Goal: Information Seeking & Learning: Learn about a topic

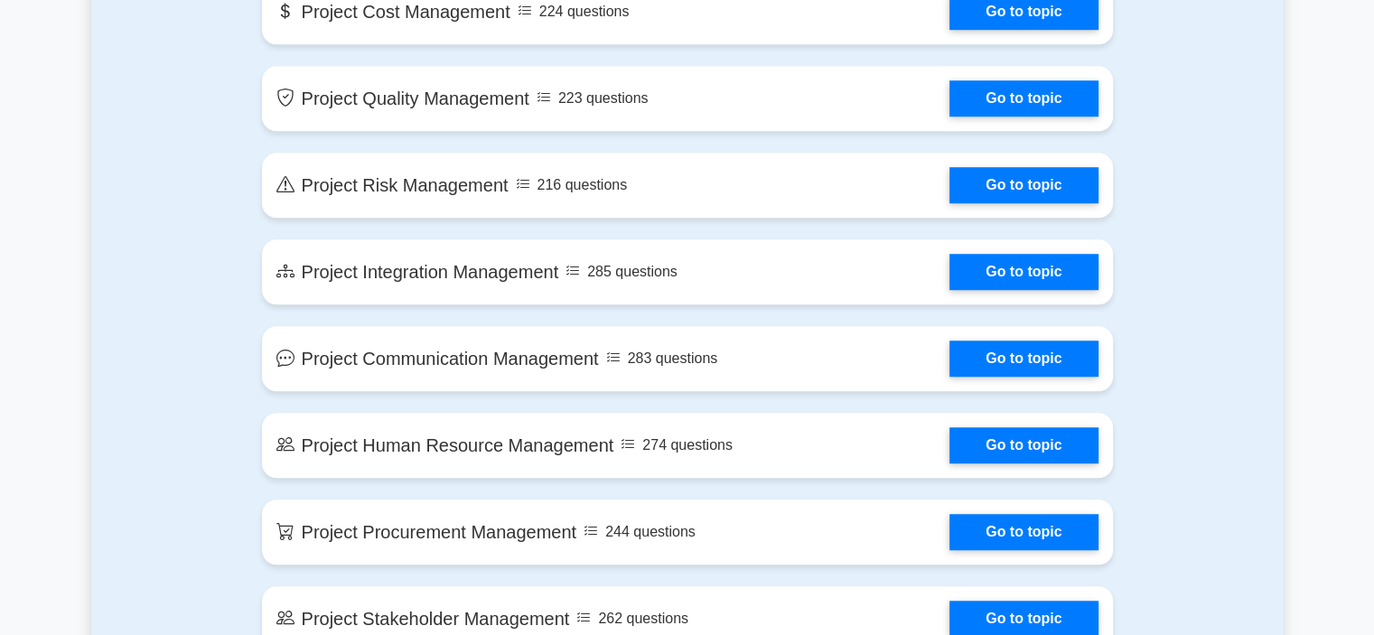
scroll to position [903, 0]
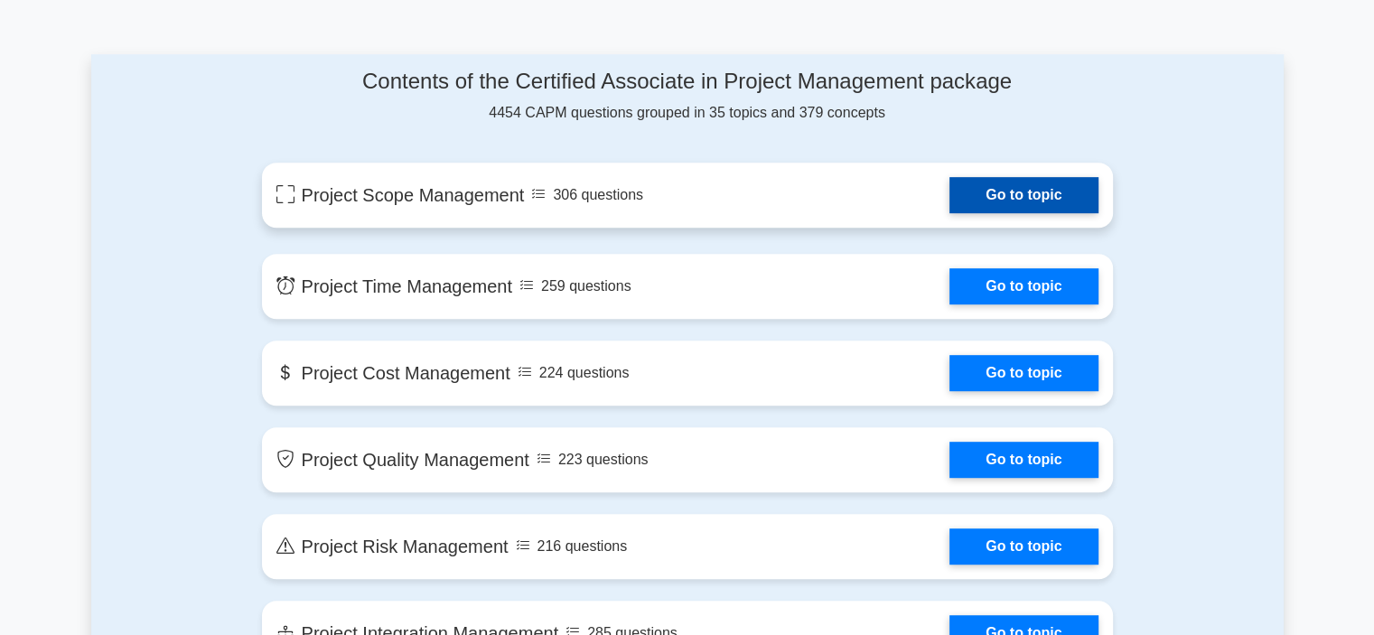
click at [1030, 191] on link "Go to topic" at bounding box center [1023, 195] width 148 height 36
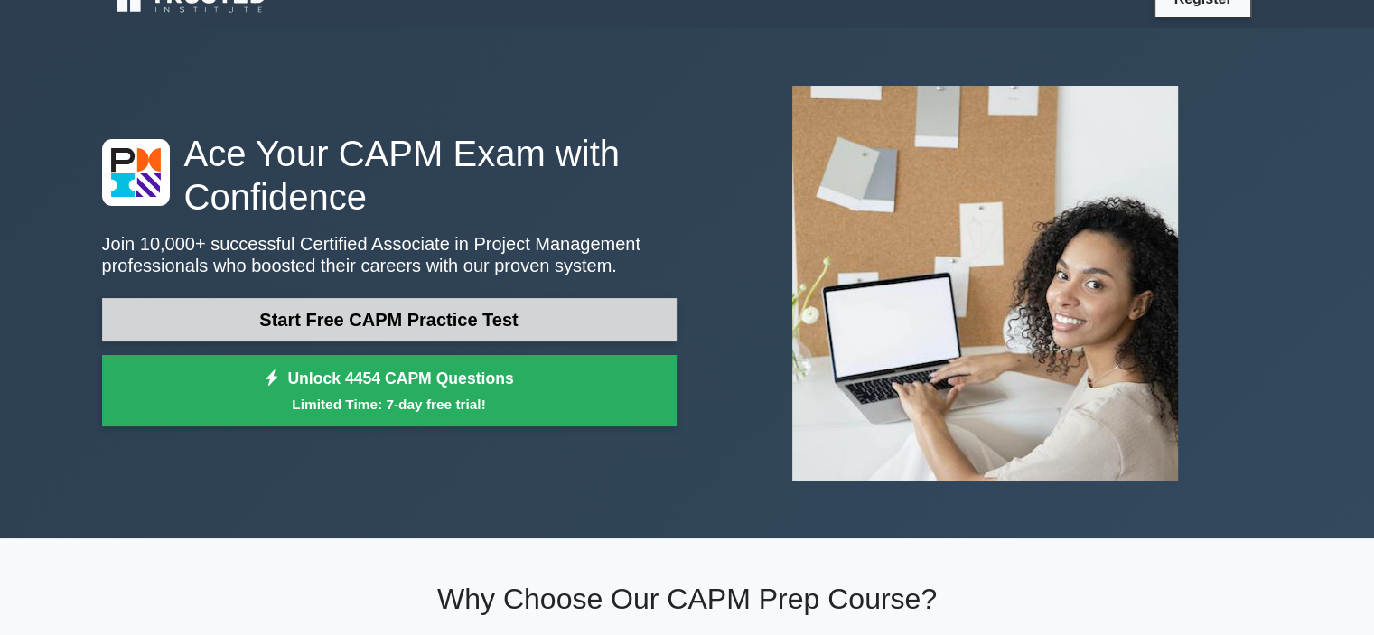
scroll to position [0, 0]
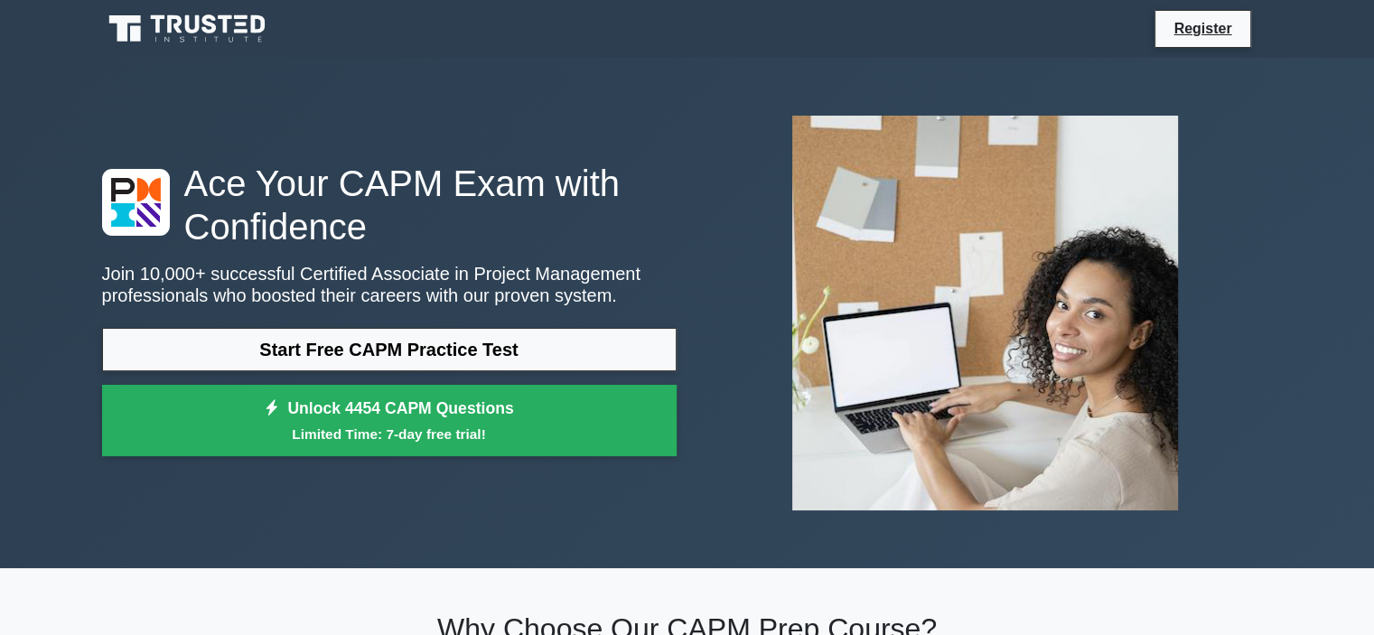
drag, startPoint x: 64, startPoint y: 0, endPoint x: 643, endPoint y: 158, distance: 600.3
click at [643, 158] on div "Ace Your CAPM Exam with Confidence Join 10,000+ successful Certified Associate …" at bounding box center [687, 313] width 1192 height 424
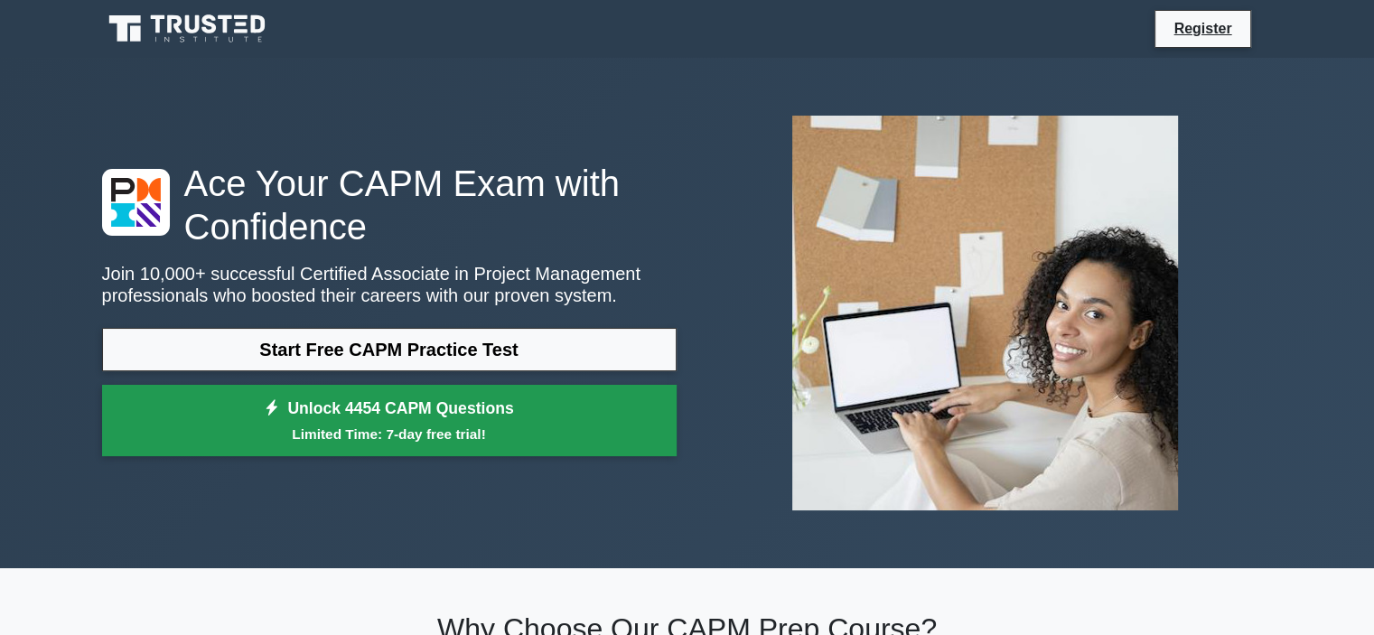
click at [430, 424] on small "Limited Time: 7-day free trial!" at bounding box center [389, 434] width 529 height 21
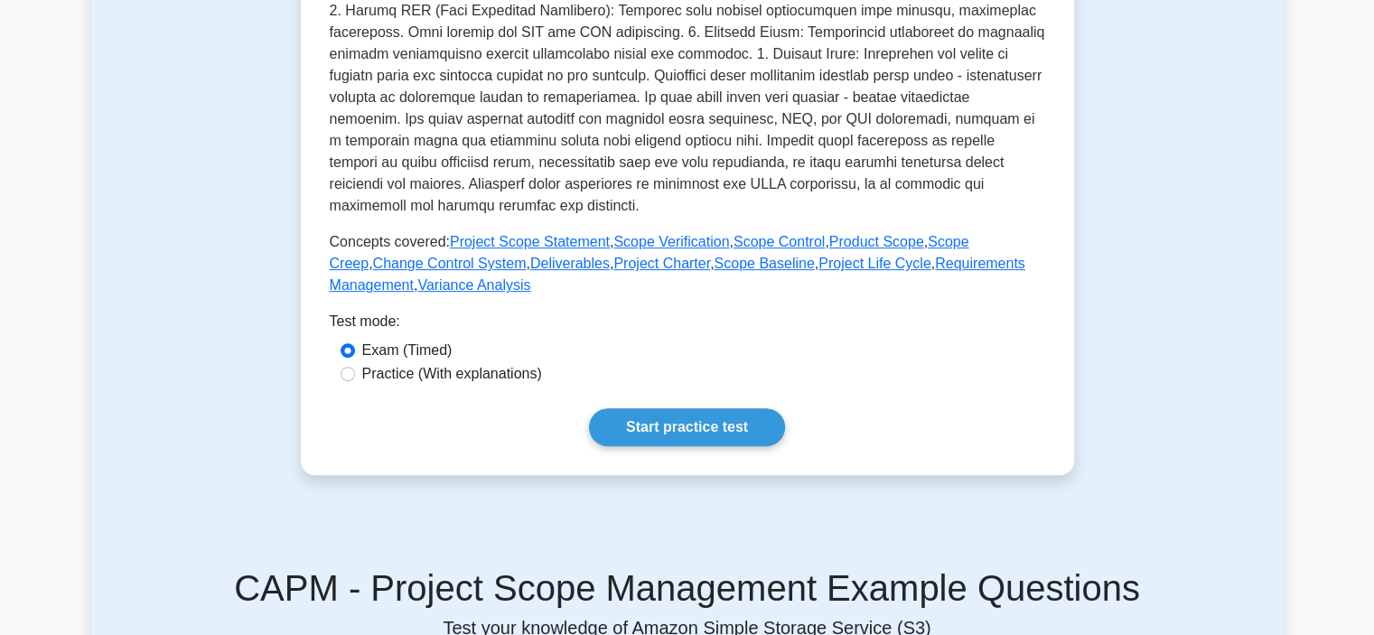
scroll to position [723, 0]
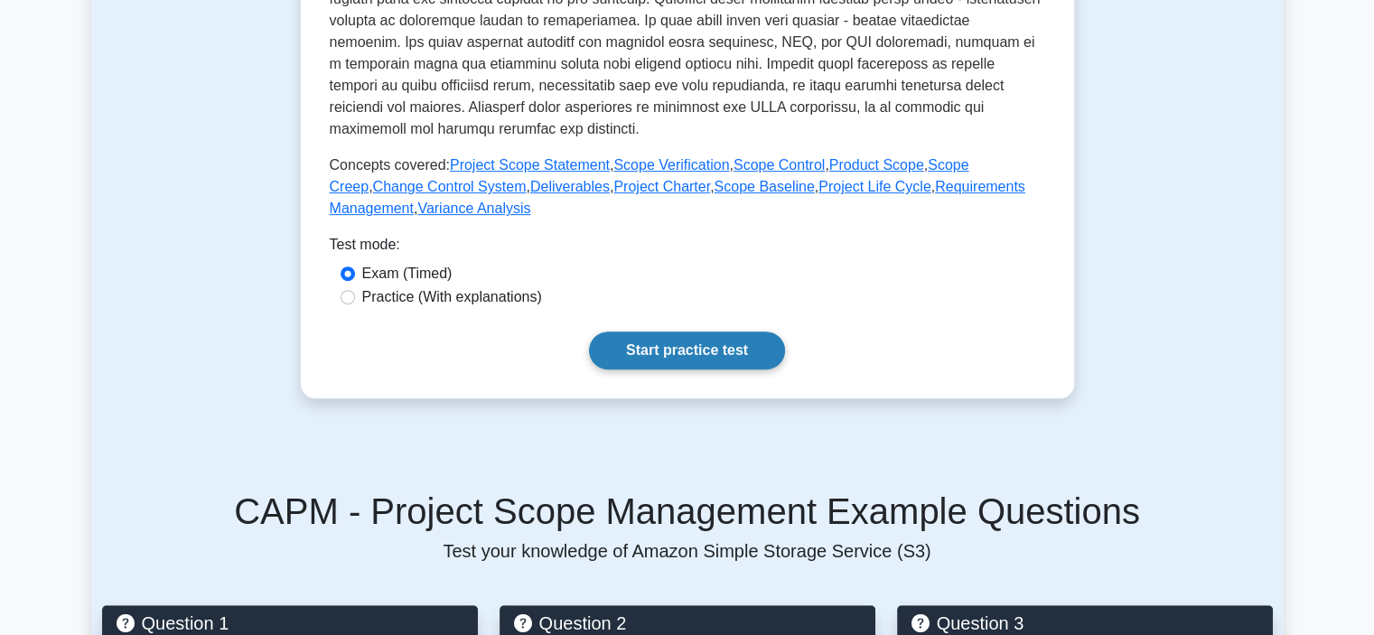
click at [680, 349] on link "Start practice test" at bounding box center [687, 351] width 196 height 38
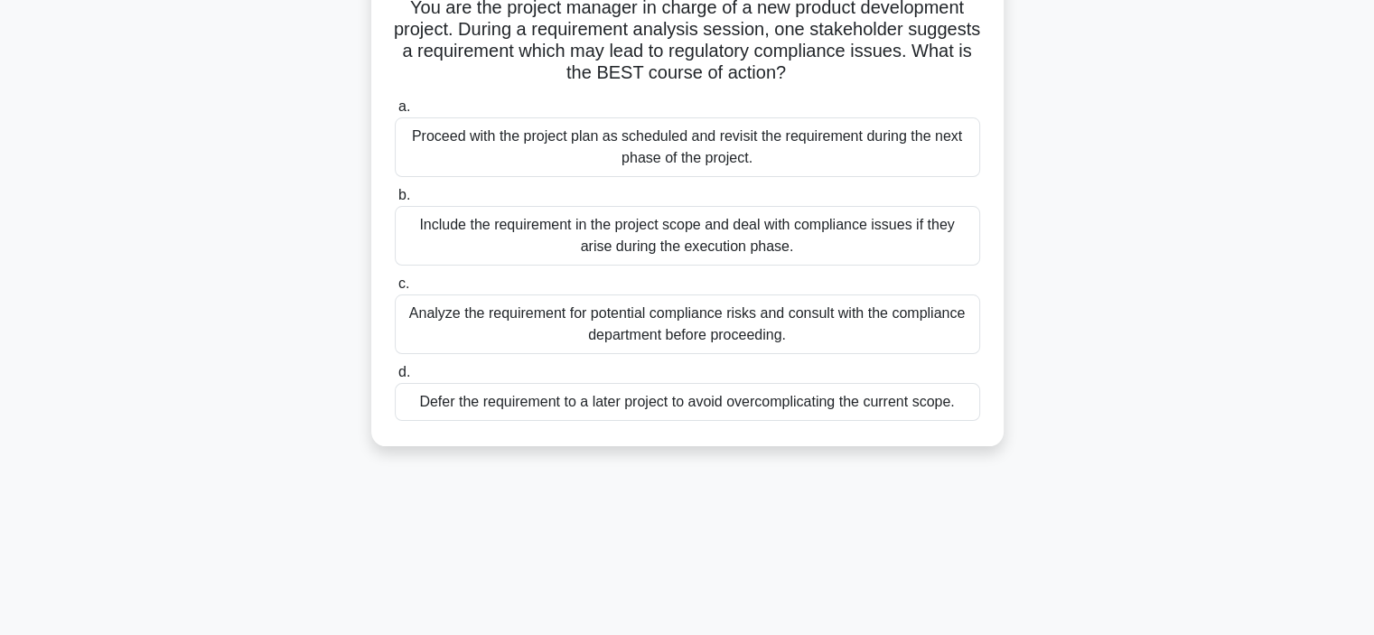
scroll to position [90, 0]
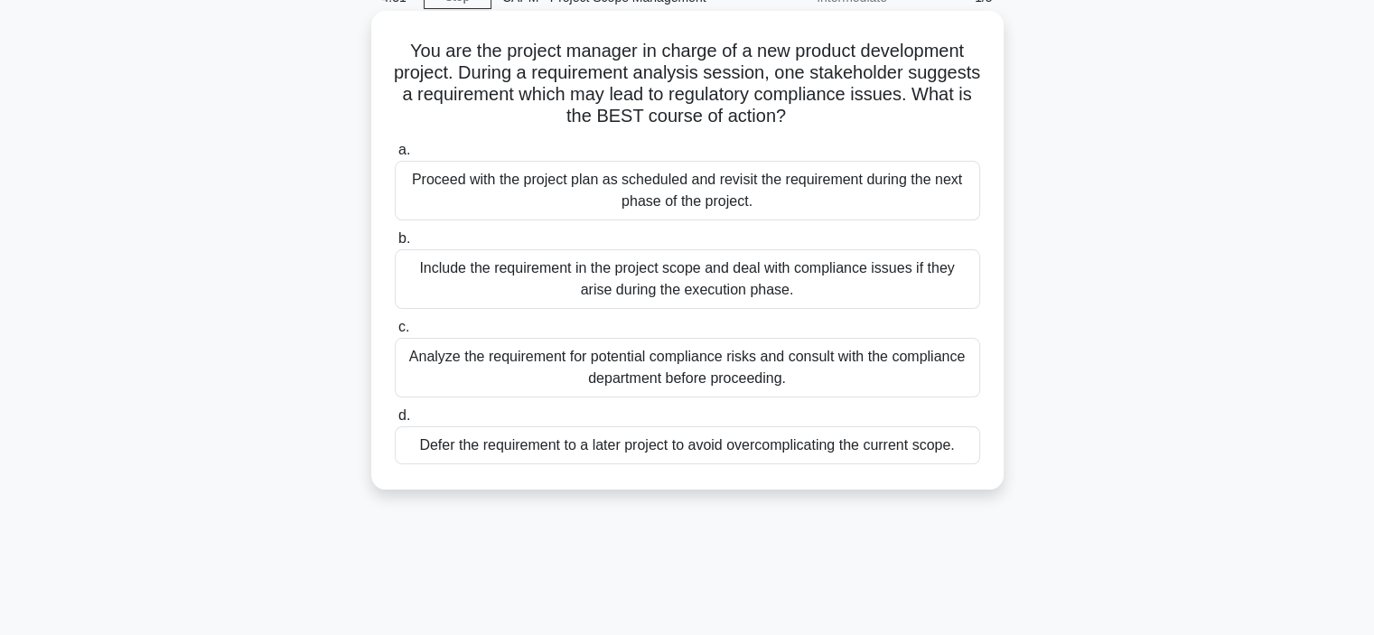
click at [466, 194] on div "Proceed with the project plan as scheduled and revisit the requirement during t…" at bounding box center [687, 191] width 585 height 60
click at [395, 156] on input "a. Proceed with the project plan as scheduled and revisit the requirement durin…" at bounding box center [395, 151] width 0 height 12
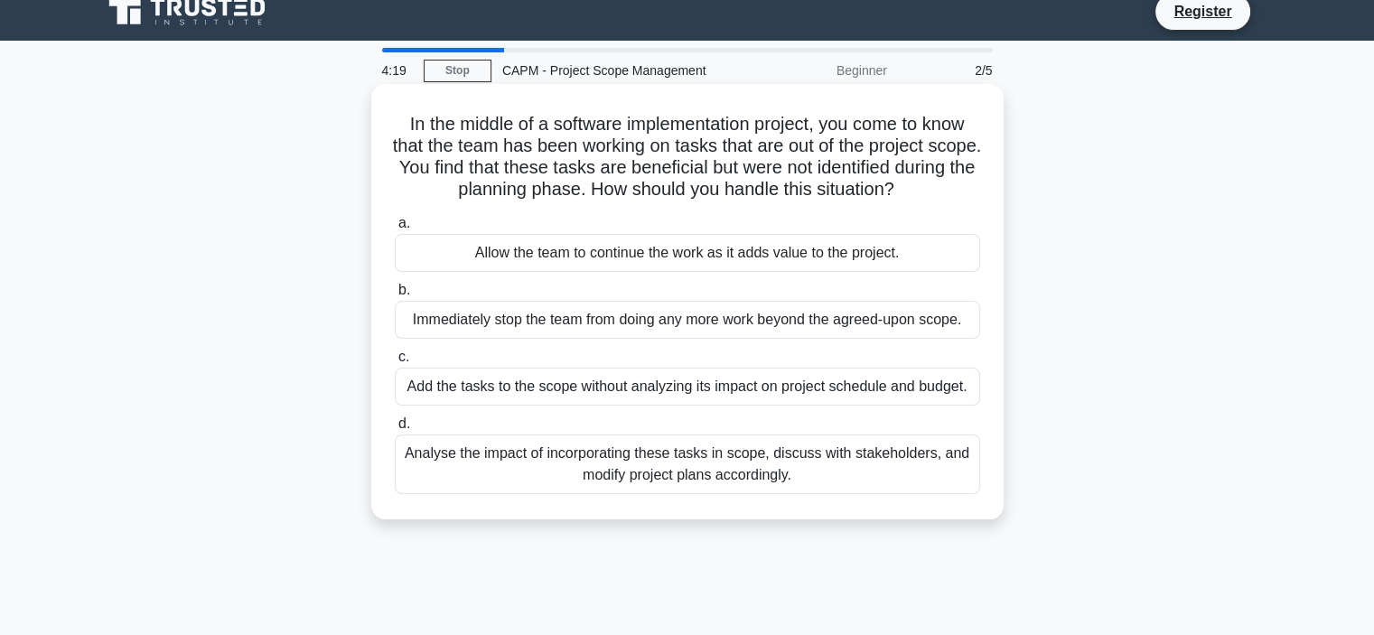
scroll to position [0, 0]
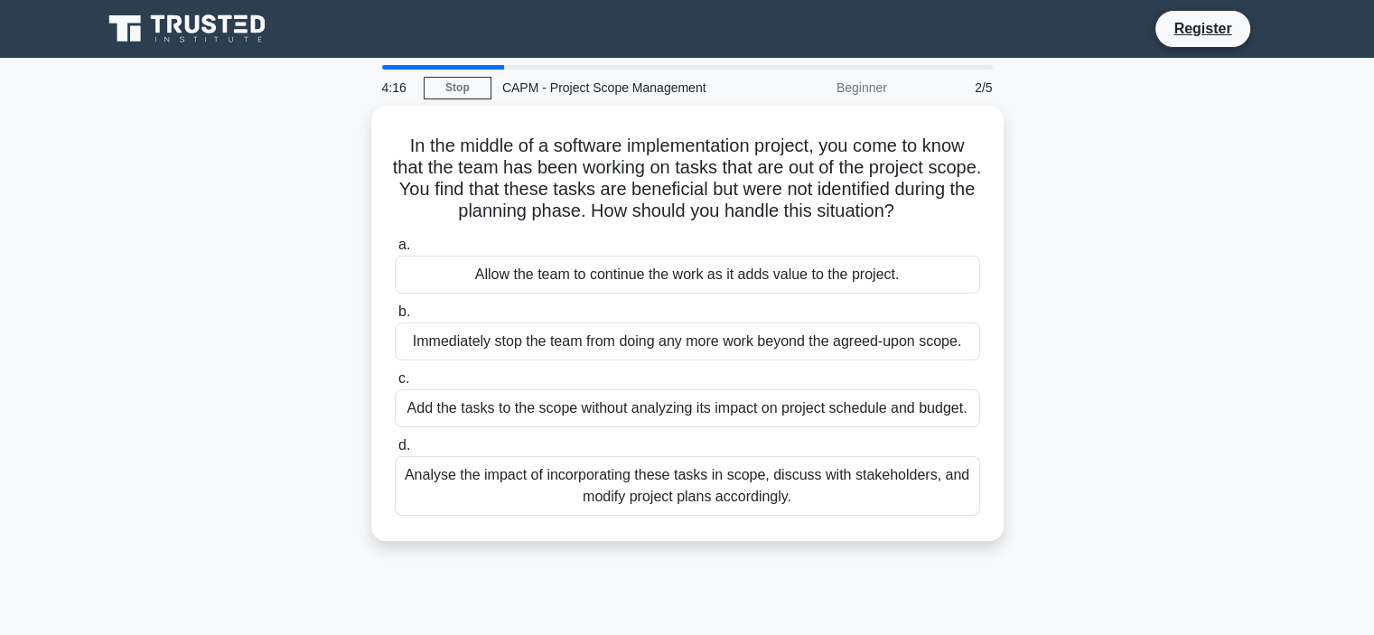
drag, startPoint x: 157, startPoint y: 2, endPoint x: 235, endPoint y: 275, distance: 283.7
click at [235, 275] on div "In the middle of a software implementation project, you come to know that the t…" at bounding box center [687, 334] width 1192 height 457
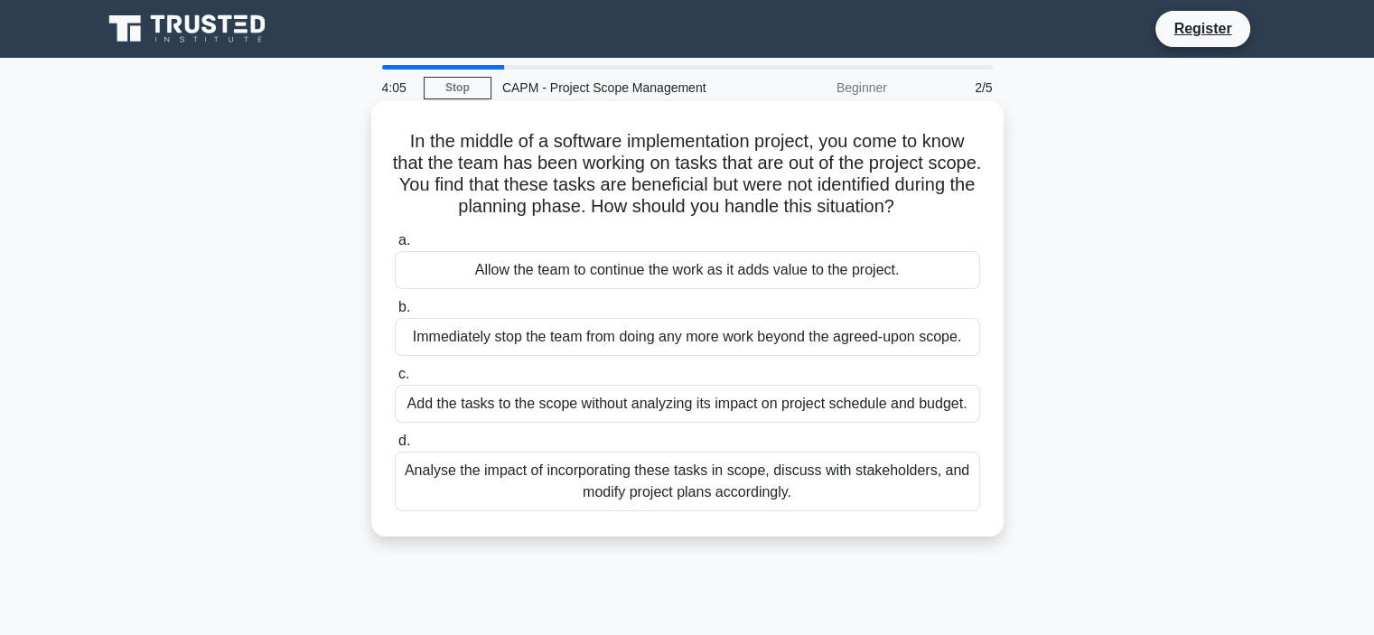
click at [714, 493] on div "Analyse the impact of incorporating these tasks in scope, discuss with stakehol…" at bounding box center [687, 482] width 585 height 60
click at [395, 447] on input "d. Analyse the impact of incorporating these tasks in scope, discuss with stake…" at bounding box center [395, 441] width 0 height 12
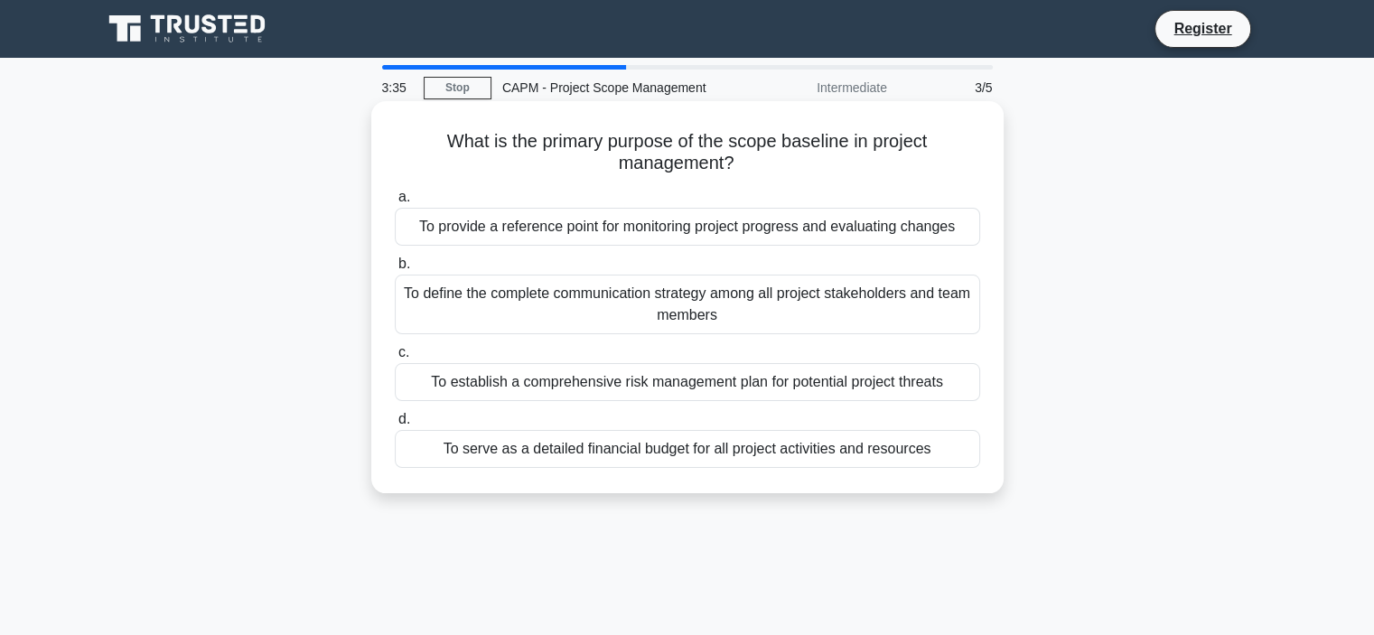
click at [723, 449] on div "To serve as a detailed financial budget for all project activities and resources" at bounding box center [687, 449] width 585 height 38
click at [395, 425] on input "d. To serve as a detailed financial budget for all project activities and resou…" at bounding box center [395, 420] width 0 height 12
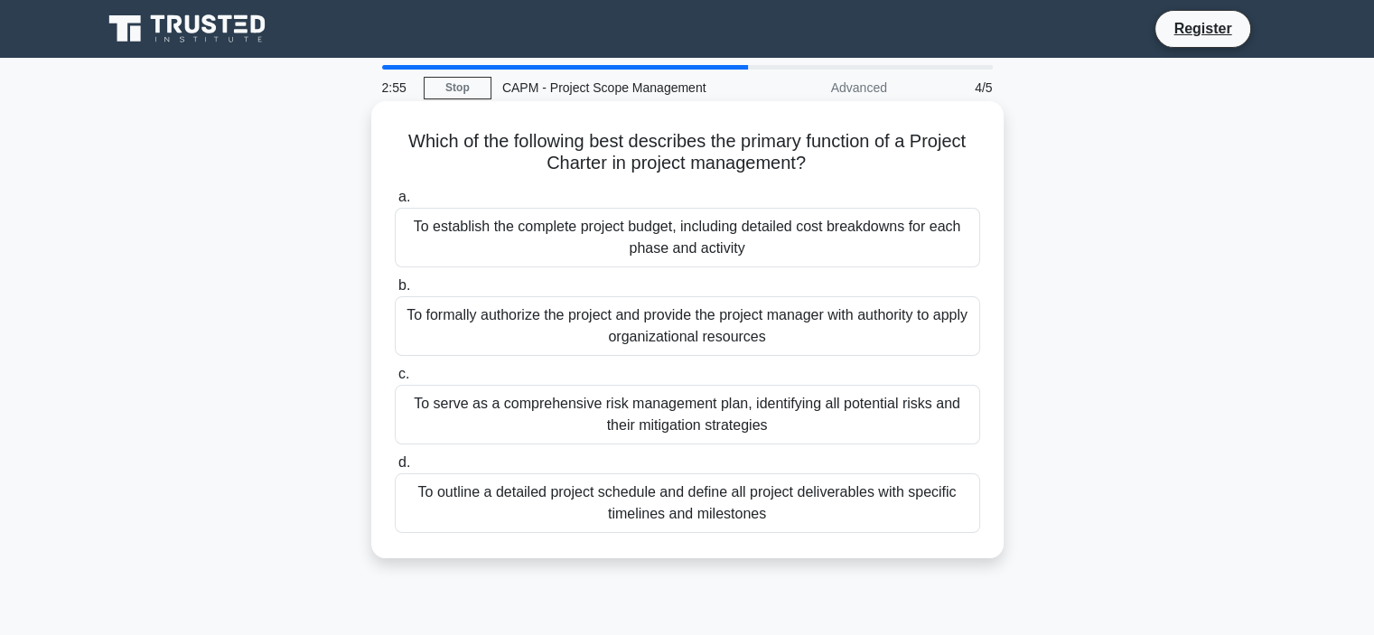
click at [560, 334] on div "To formally authorize the project and provide the project manager with authorit…" at bounding box center [687, 326] width 585 height 60
click at [395, 292] on input "b. To formally authorize the project and provide the project manager with autho…" at bounding box center [395, 286] width 0 height 12
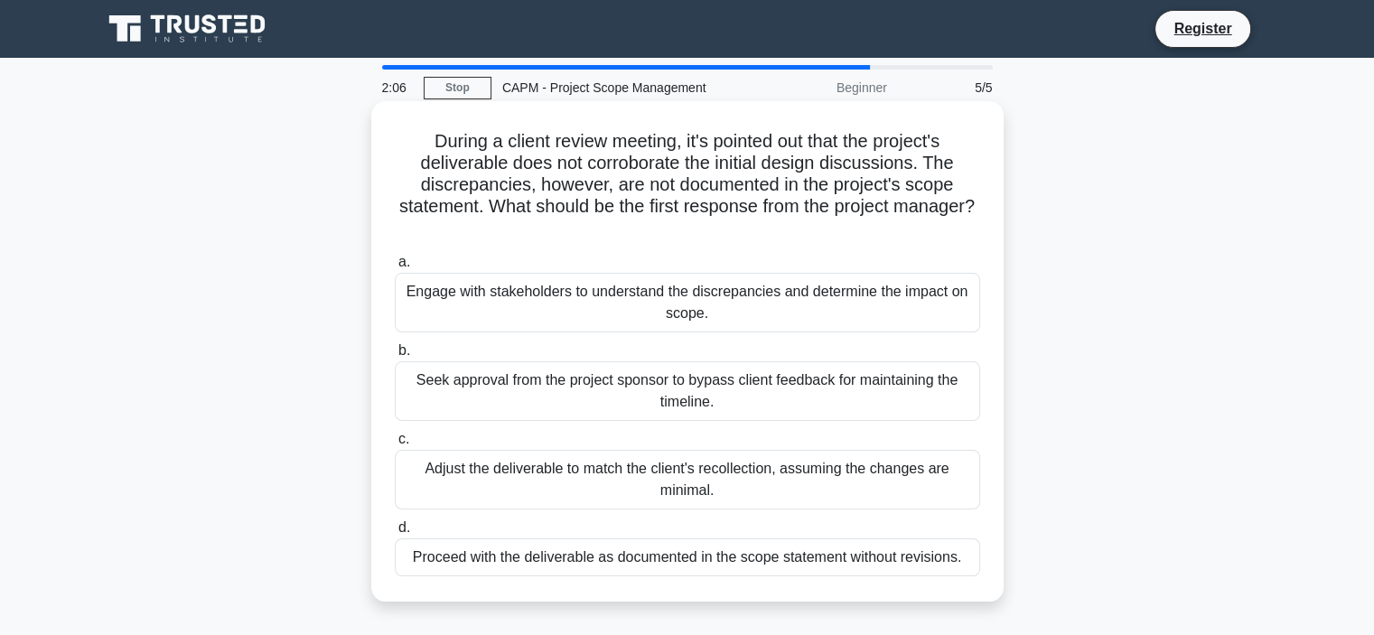
scroll to position [90, 0]
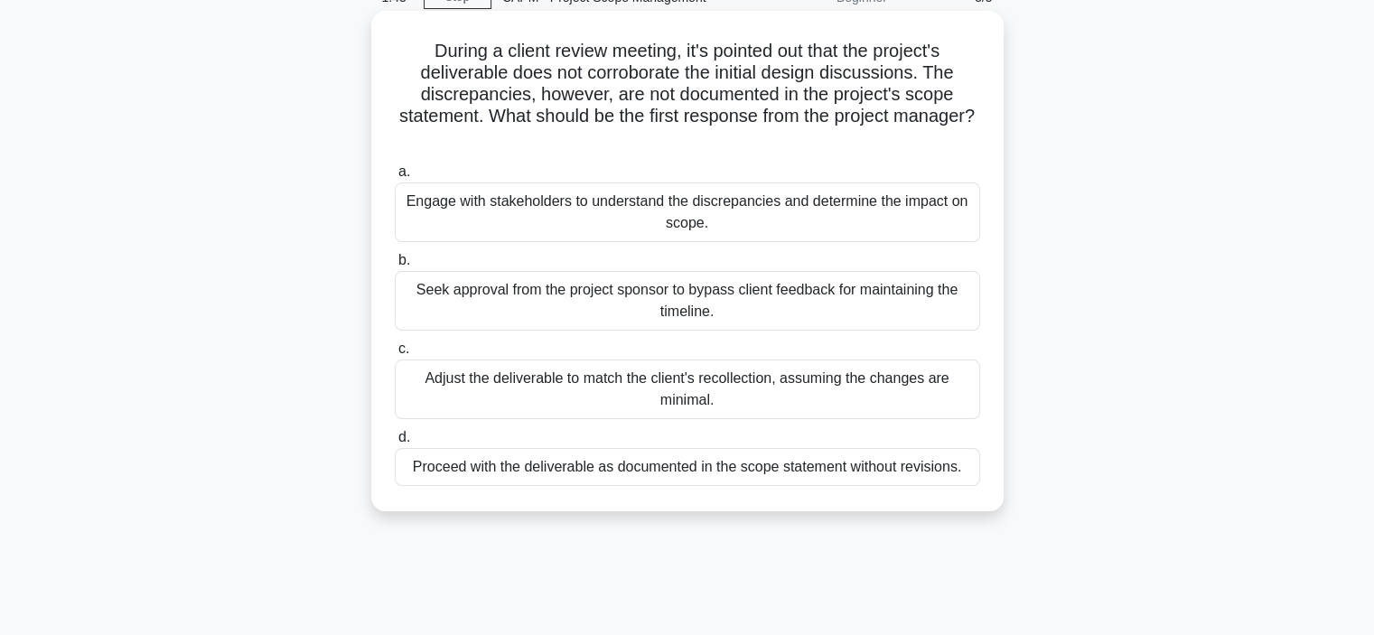
click at [655, 220] on div "Engage with stakeholders to understand the discrepancies and determine the impa…" at bounding box center [687, 212] width 585 height 60
click at [395, 178] on input "a. Engage with stakeholders to understand the discrepancies and determine the i…" at bounding box center [395, 172] width 0 height 12
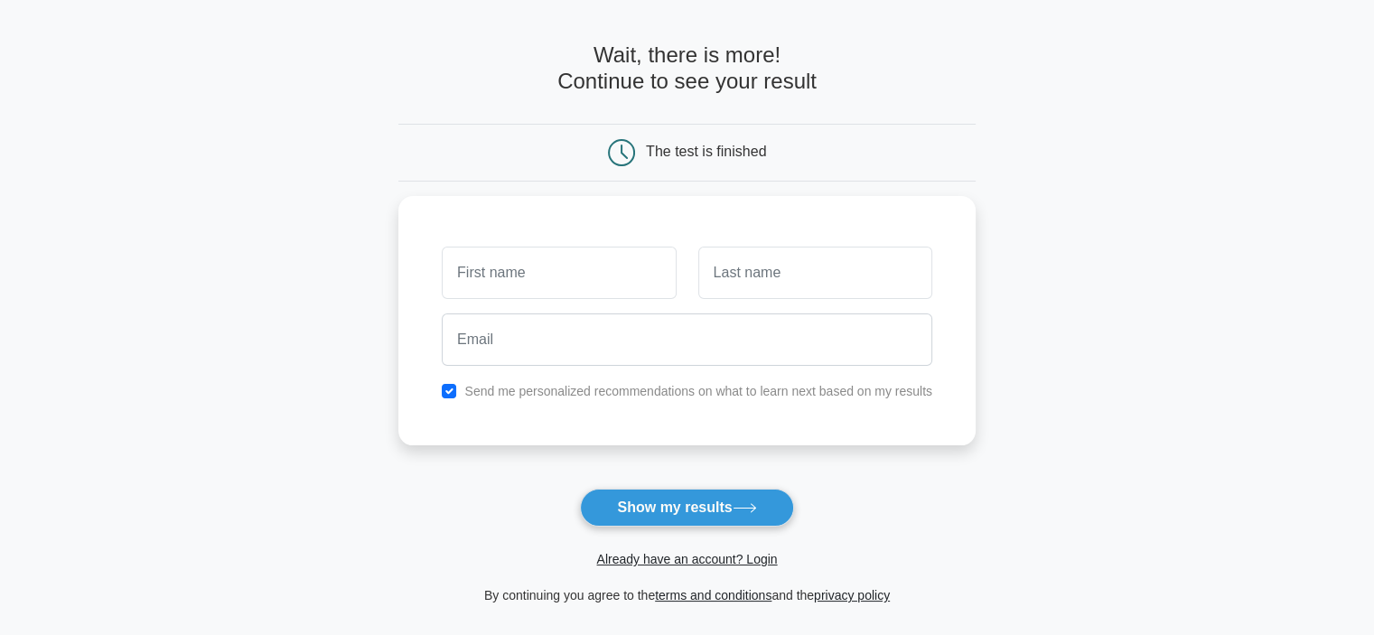
scroll to position [90, 0]
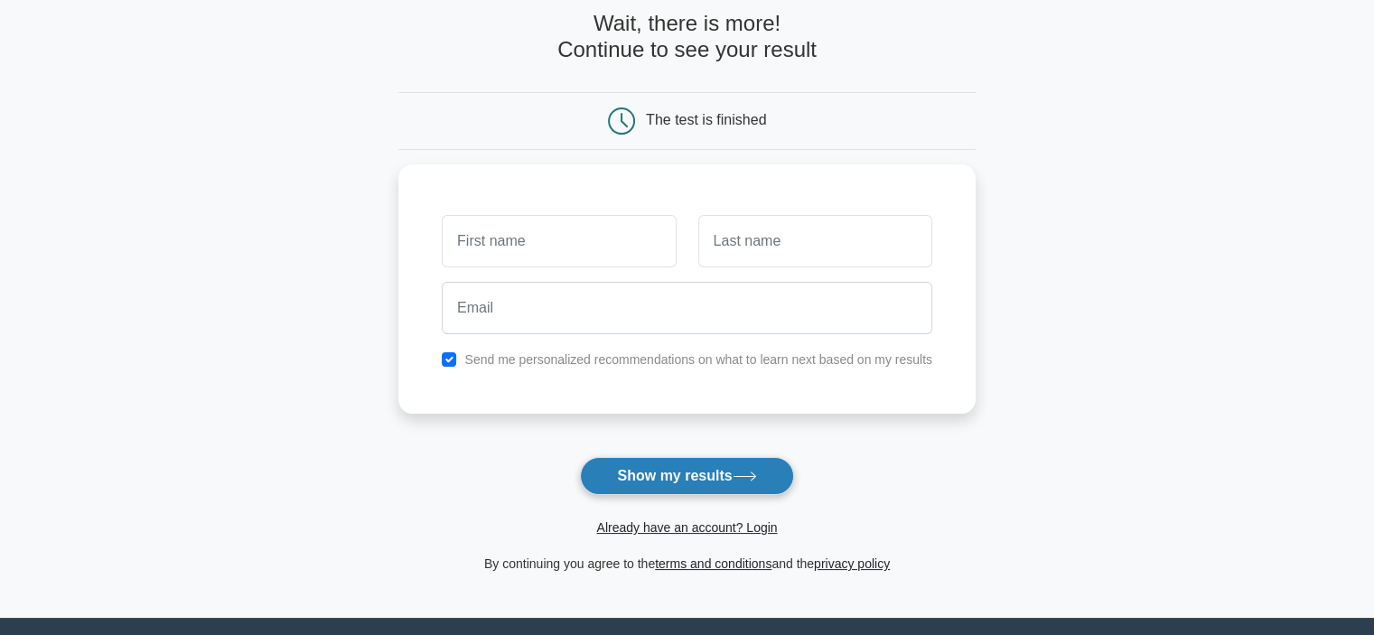
click at [729, 472] on button "Show my results" at bounding box center [686, 476] width 213 height 38
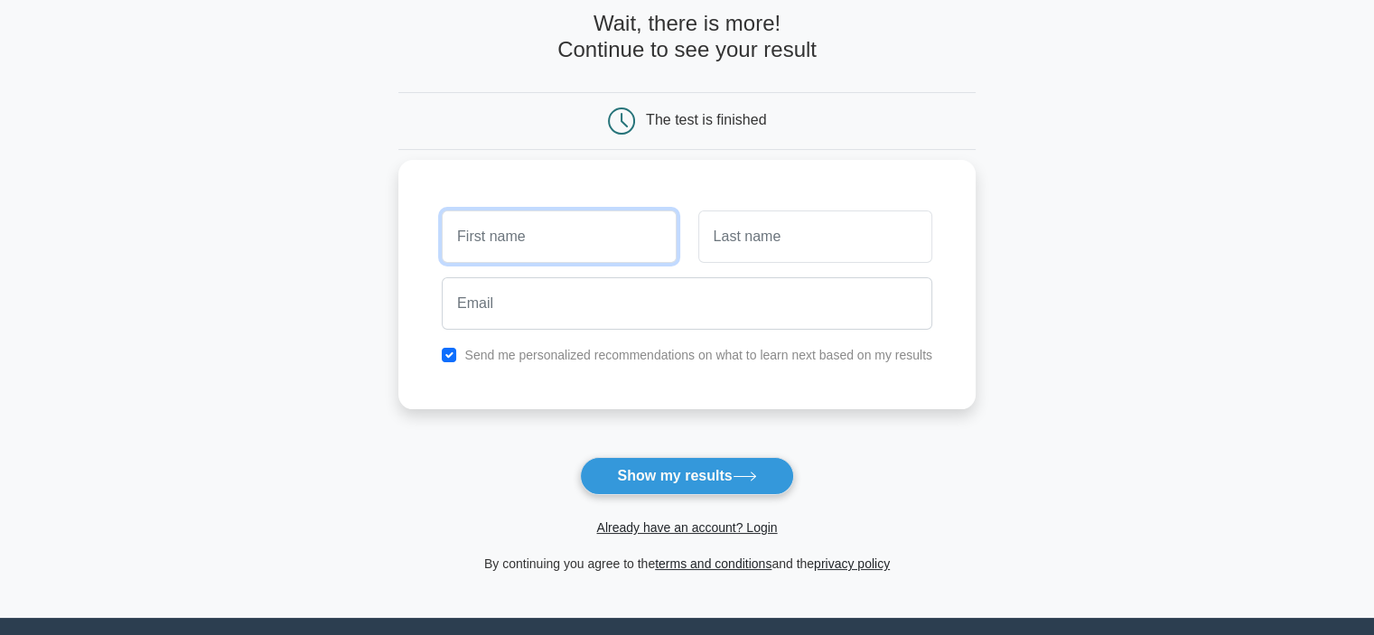
click at [632, 220] on input "text" at bounding box center [559, 236] width 234 height 52
type input "eslam"
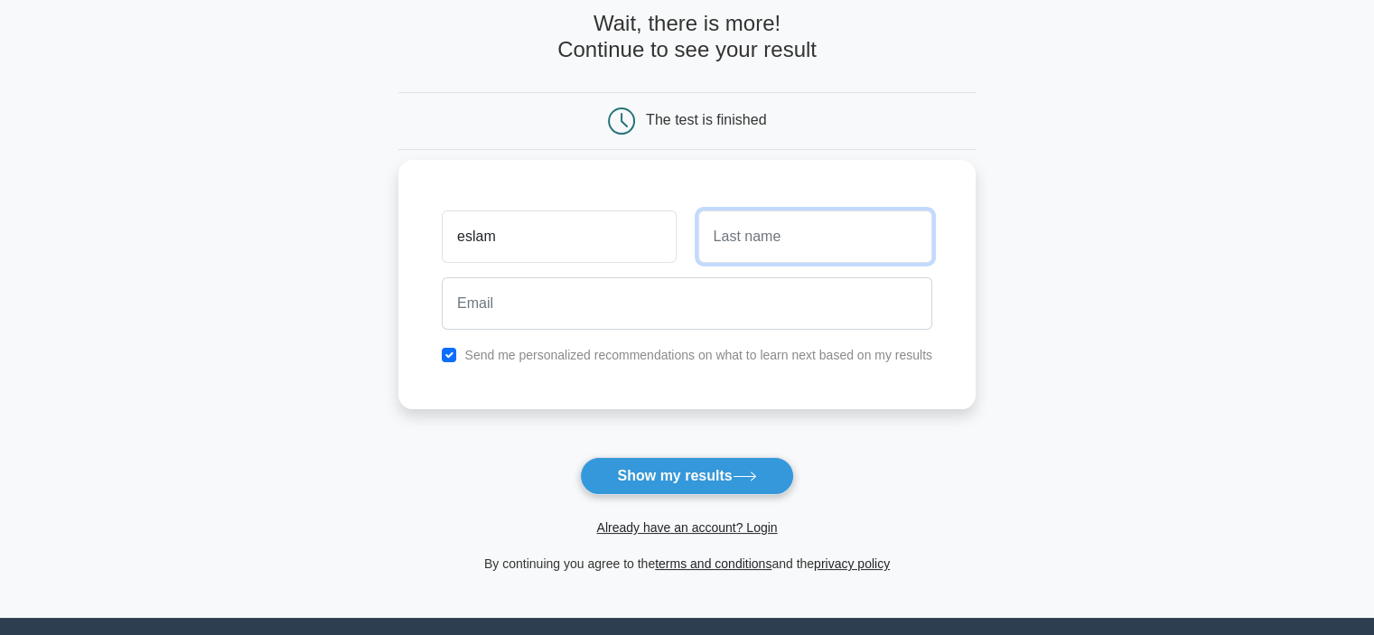
click at [741, 245] on input "text" at bounding box center [815, 236] width 234 height 52
type input "sallam"
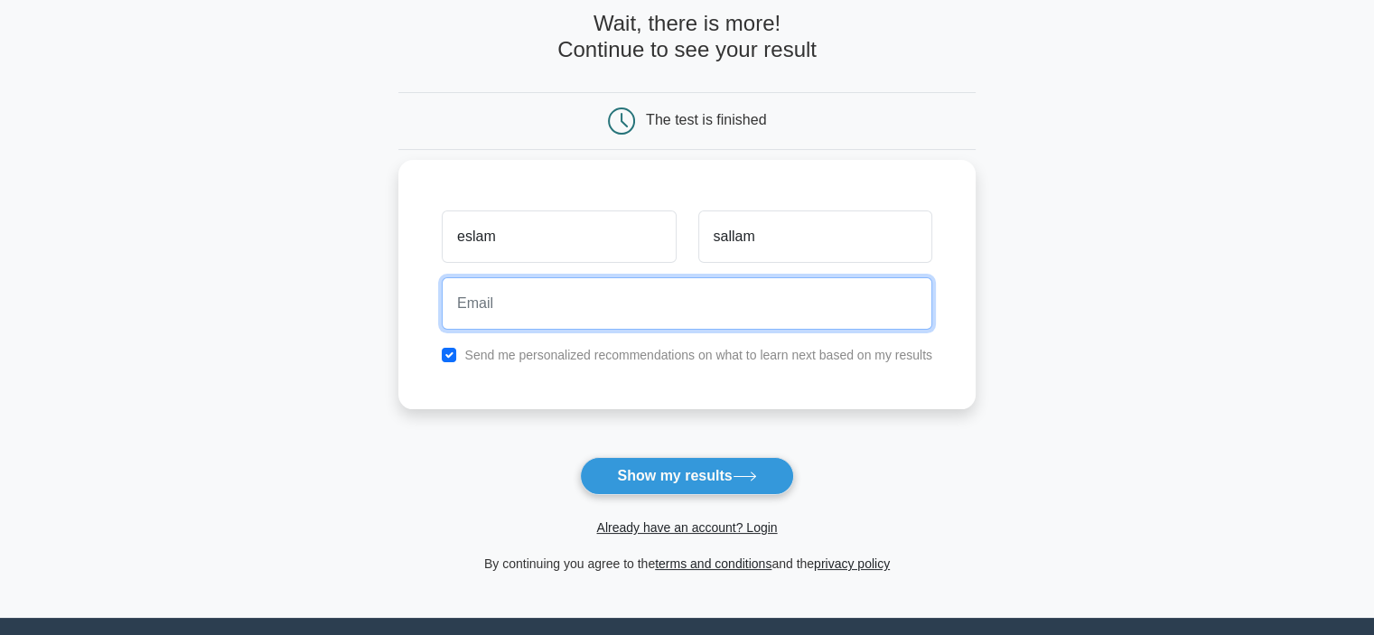
click at [535, 311] on input "email" at bounding box center [687, 303] width 491 height 52
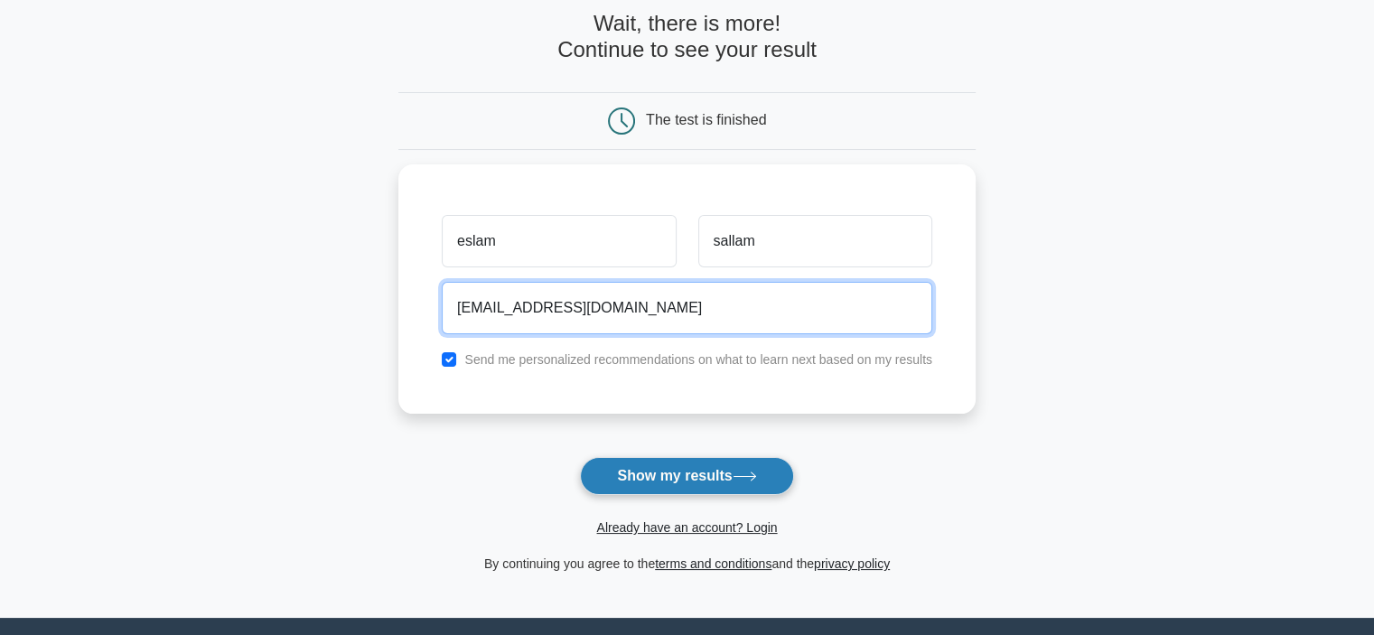
type input "[EMAIL_ADDRESS][DOMAIN_NAME]"
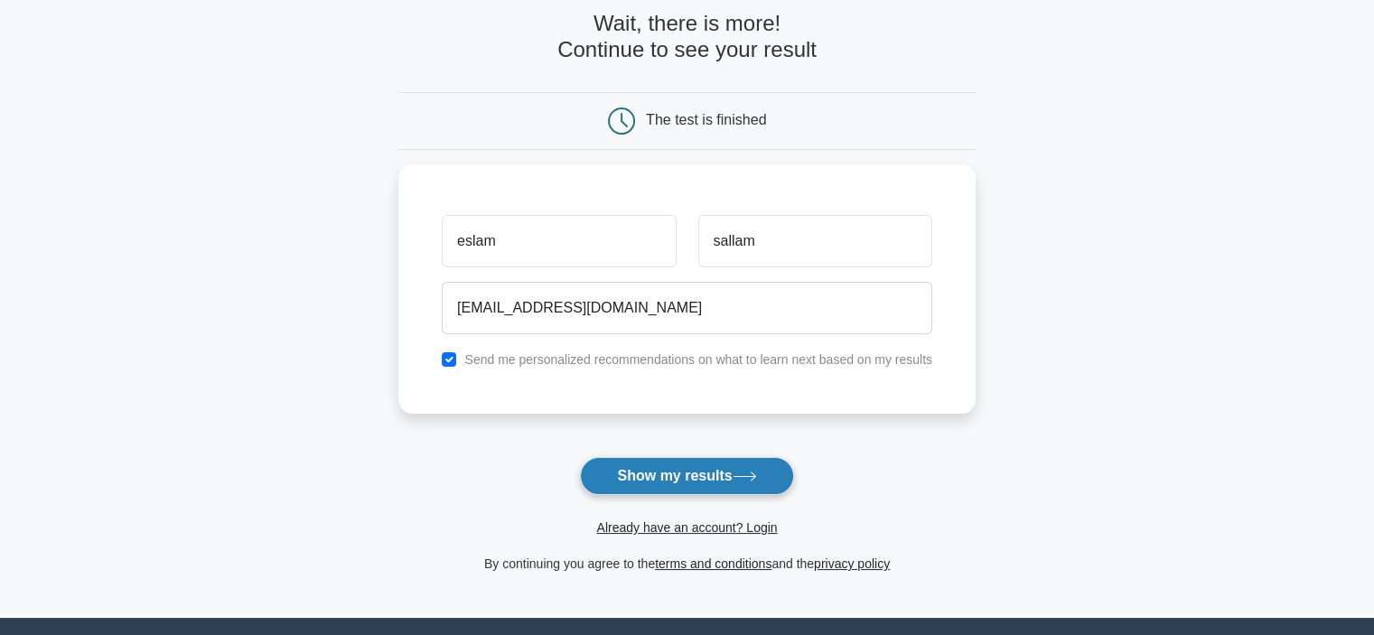
click at [719, 472] on button "Show my results" at bounding box center [686, 476] width 213 height 38
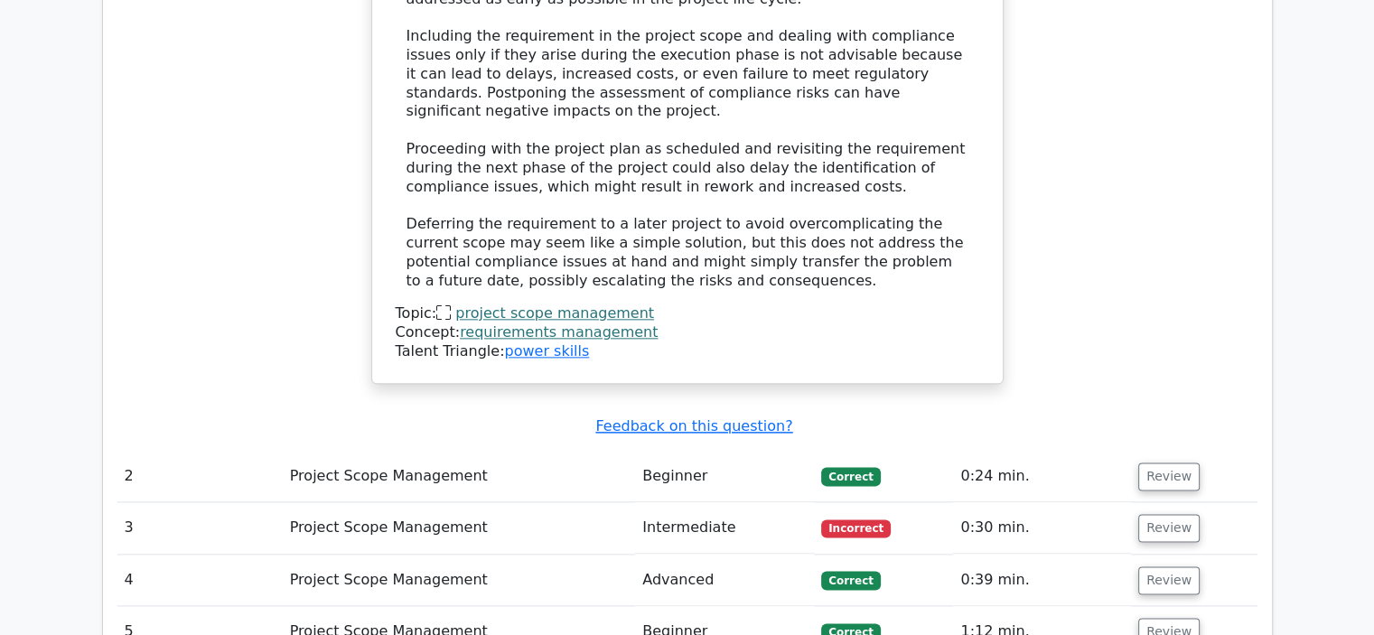
scroll to position [2168, 0]
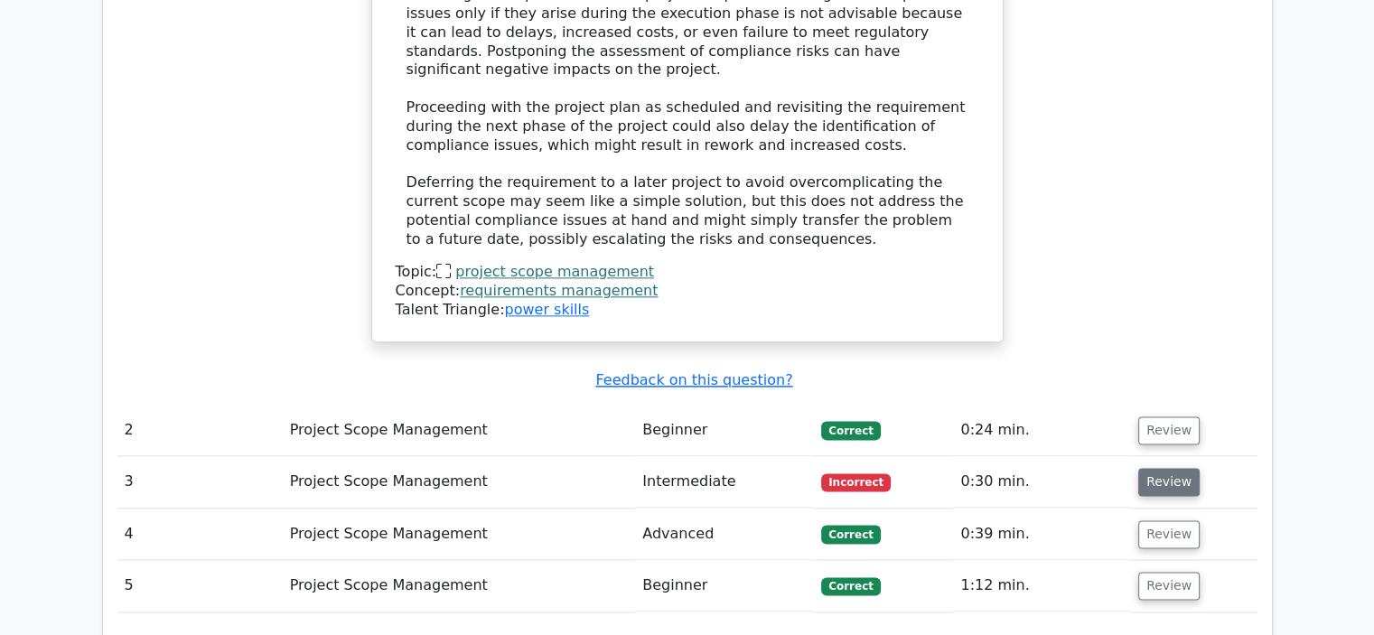
click at [1168, 468] on button "Review" at bounding box center [1168, 482] width 61 height 28
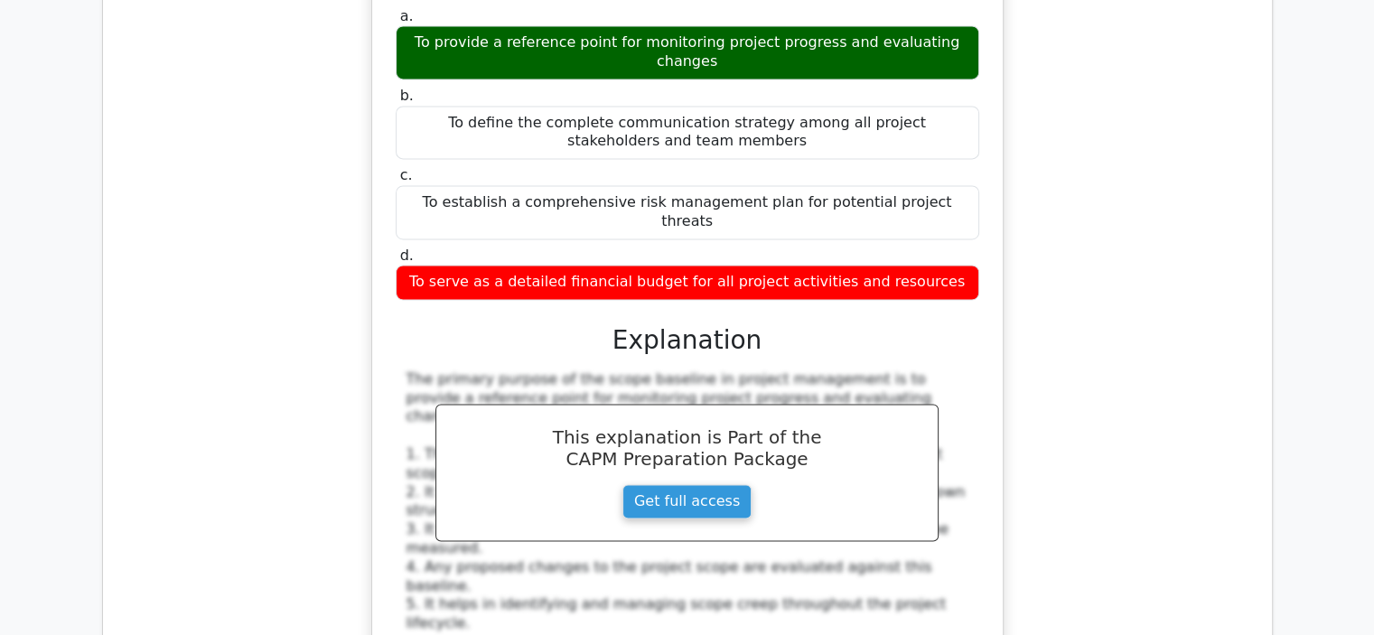
scroll to position [2529, 0]
